Goal: Check status

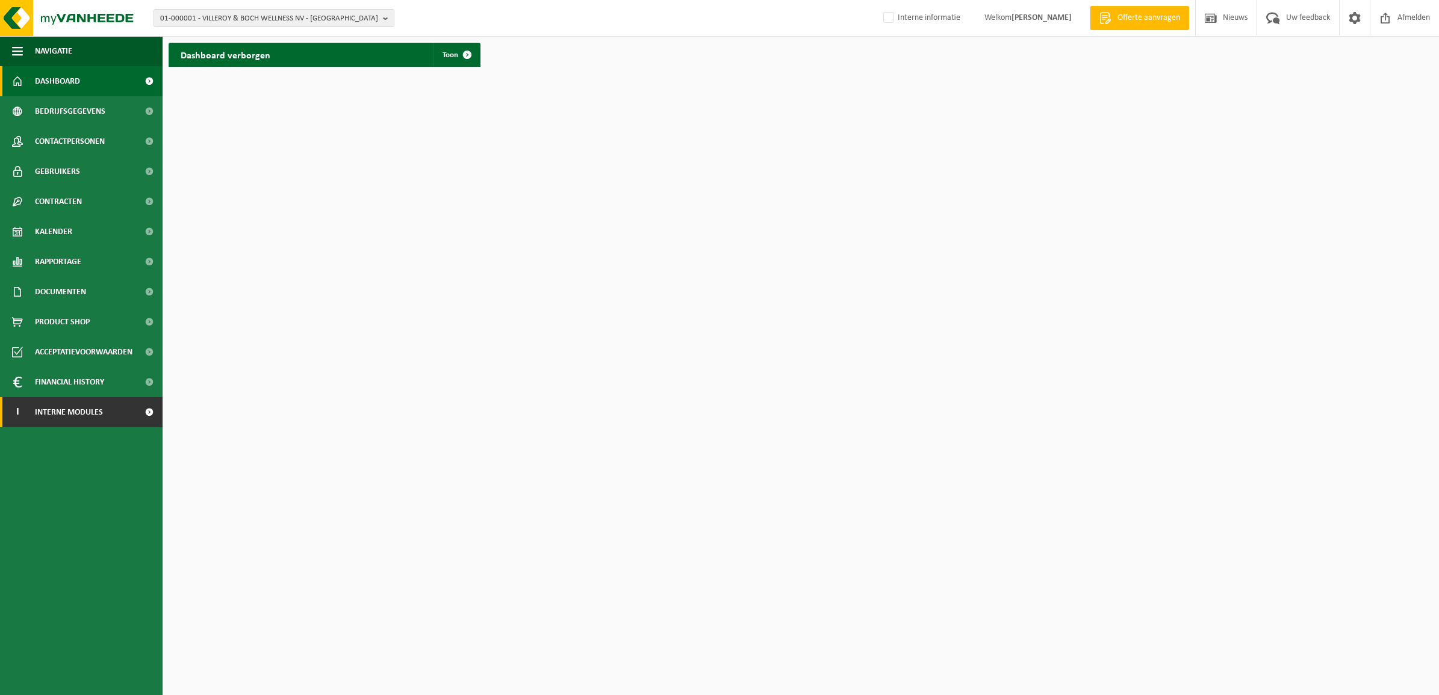
click at [73, 411] on span "Interne modules" at bounding box center [69, 412] width 68 height 30
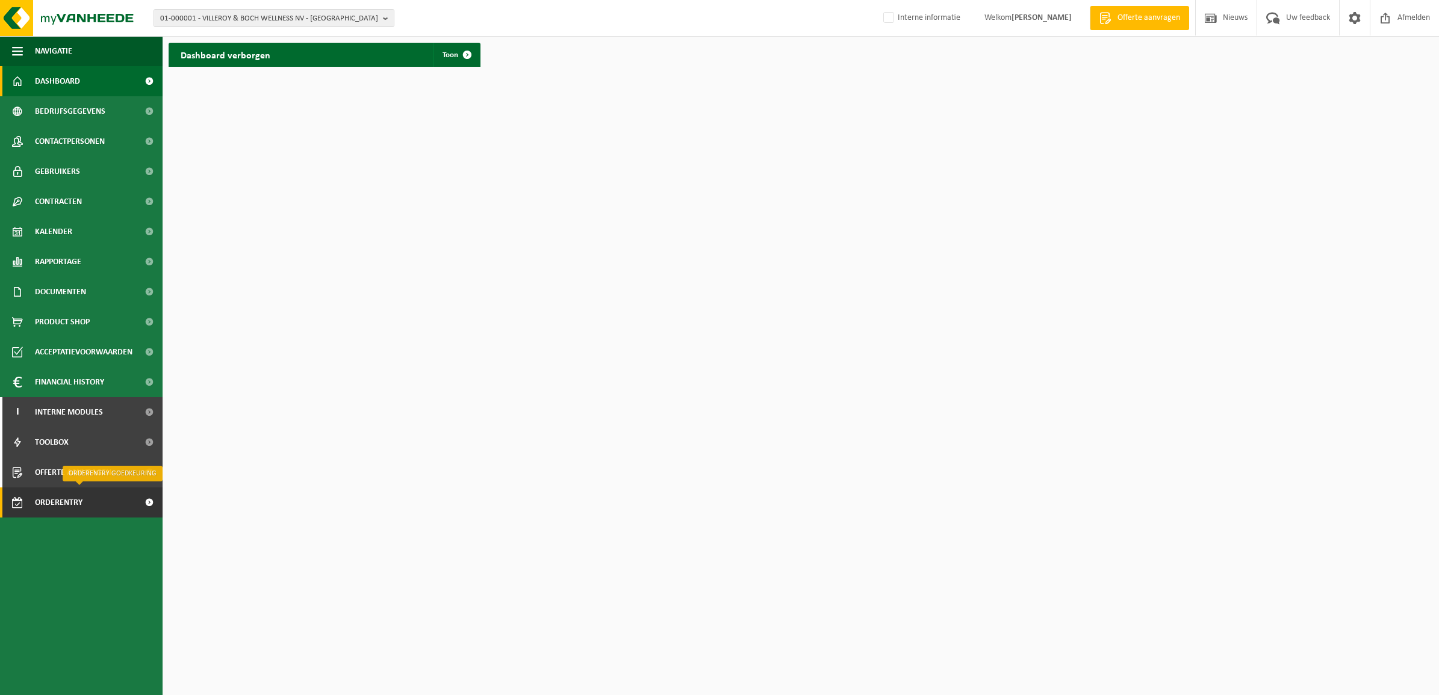
click at [67, 502] on span "Orderentry Goedkeuring" at bounding box center [85, 503] width 101 height 30
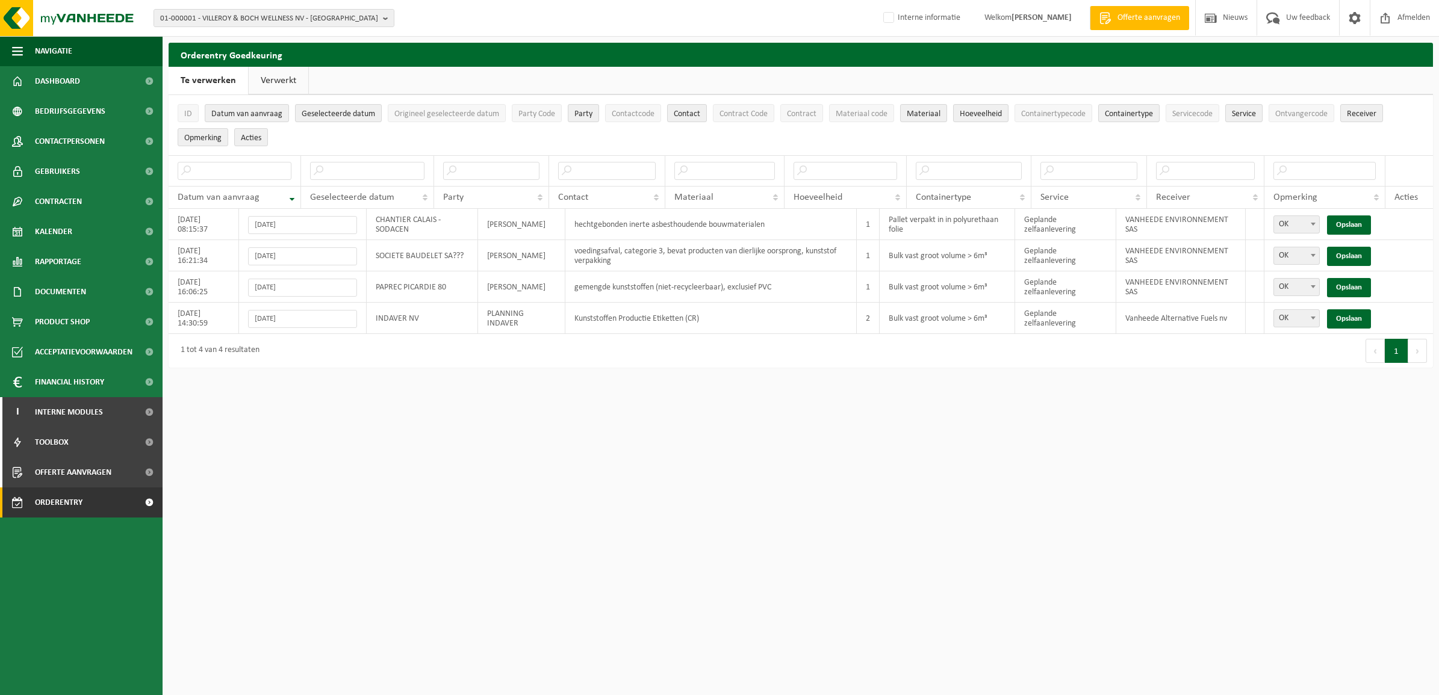
click at [282, 81] on link "Verwerkt" at bounding box center [279, 81] width 60 height 28
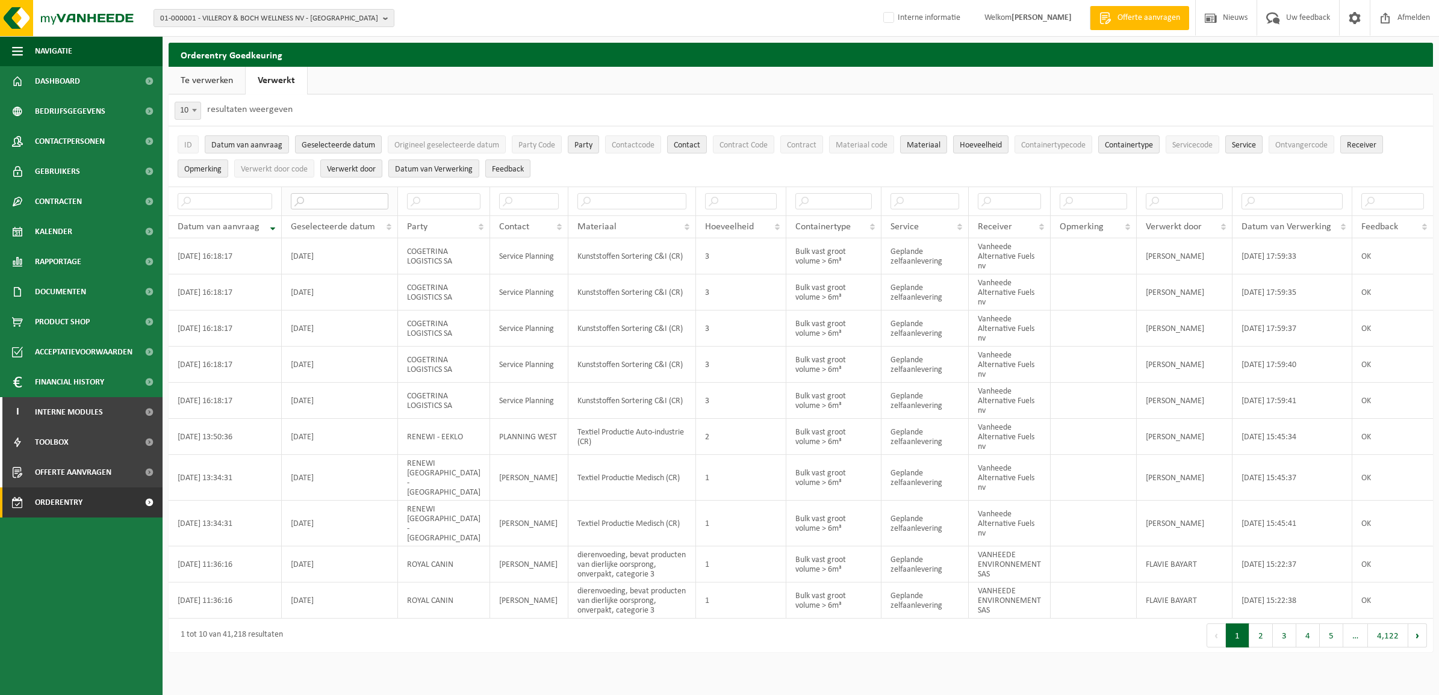
click at [350, 199] on input "text" at bounding box center [340, 201] width 98 height 16
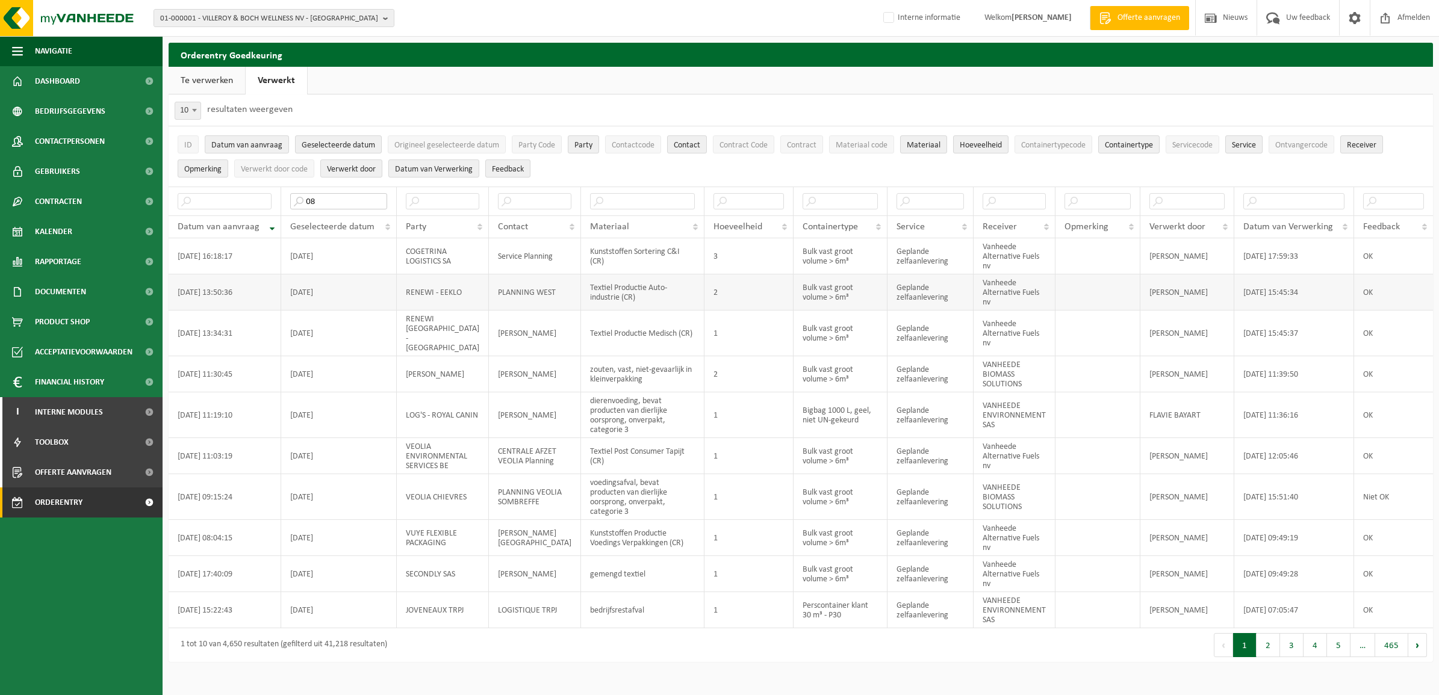
type input "08"
click at [438, 288] on td "RENEWI - EEKLO" at bounding box center [443, 293] width 92 height 36
click at [1263, 633] on button "2" at bounding box center [1268, 645] width 23 height 24
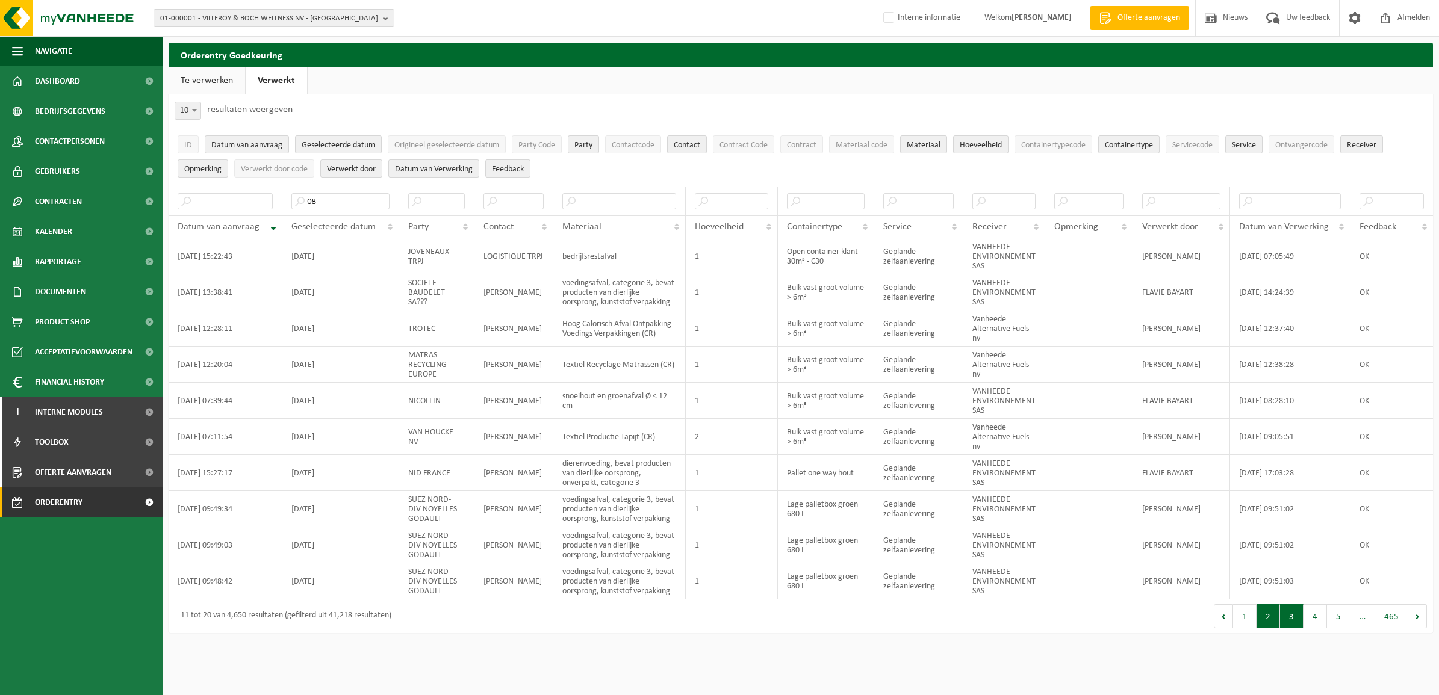
click at [1289, 620] on button "3" at bounding box center [1291, 617] width 23 height 24
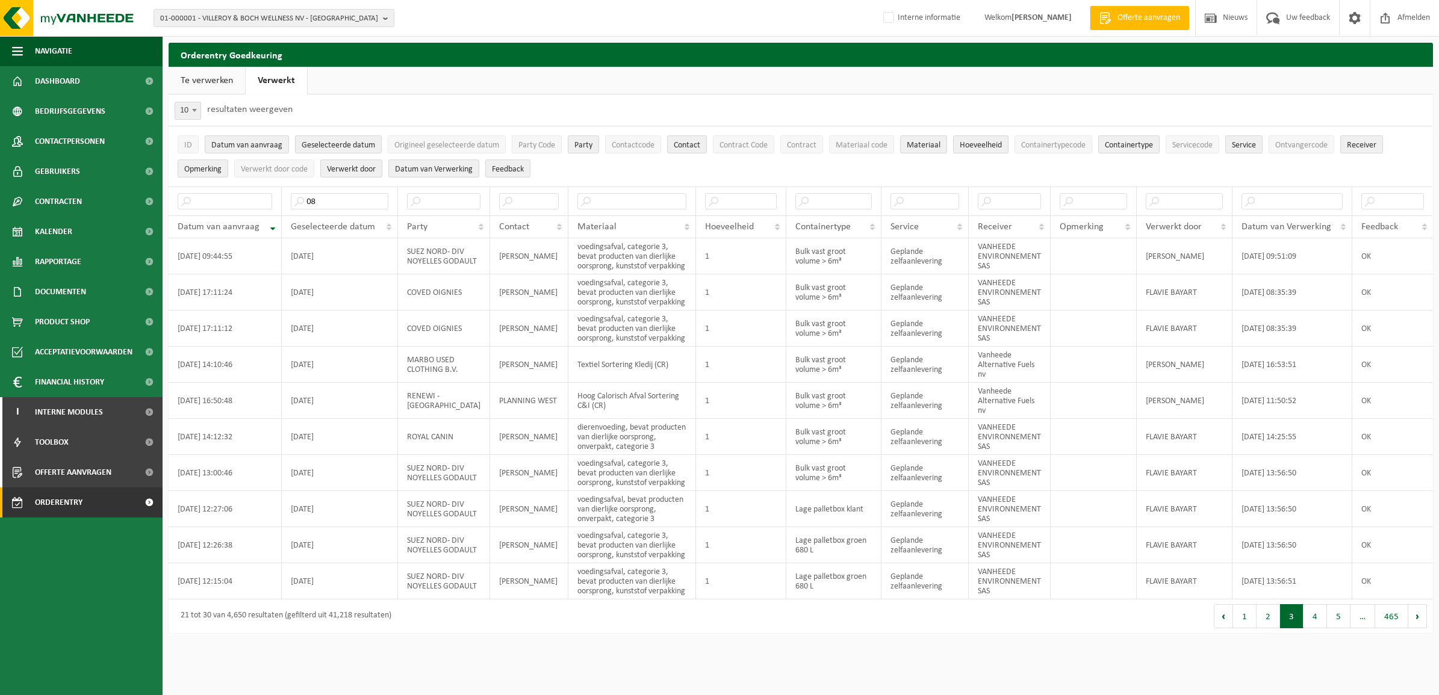
click at [207, 79] on link "Te verwerken" at bounding box center [207, 81] width 76 height 28
